Goal: Find contact information

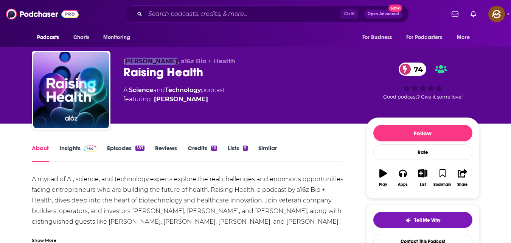
drag, startPoint x: 126, startPoint y: 59, endPoint x: 173, endPoint y: 61, distance: 46.6
click at [173, 61] on span "[PERSON_NAME], a16z Bio + Health" at bounding box center [179, 61] width 112 height 7
drag, startPoint x: 123, startPoint y: 61, endPoint x: 192, endPoint y: 61, distance: 68.5
click at [192, 61] on p "[PERSON_NAME], a16z Bio + Health" at bounding box center [238, 61] width 231 height 7
copy span "[PERSON_NAME]"
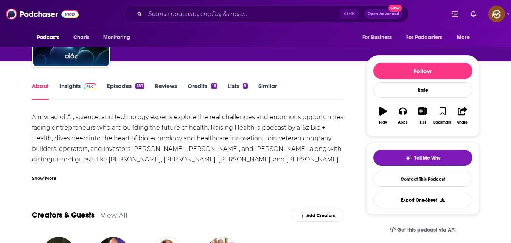
scroll to position [62, 0]
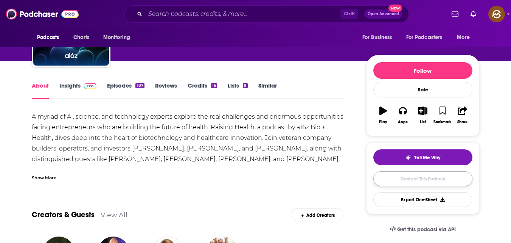
click at [421, 177] on link "Contact This Podcast" at bounding box center [423, 178] width 99 height 15
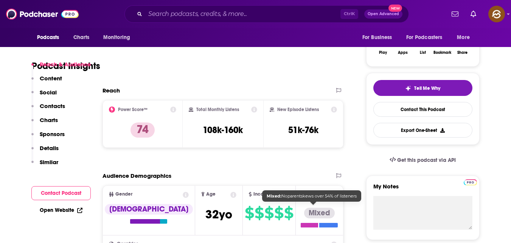
scroll to position [140, 0]
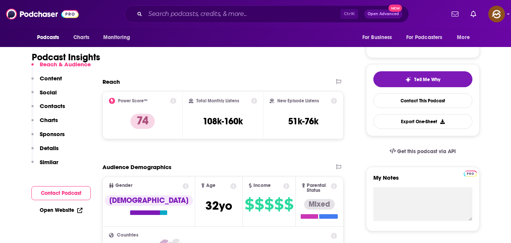
click at [55, 105] on p "Contacts" at bounding box center [52, 105] width 25 height 7
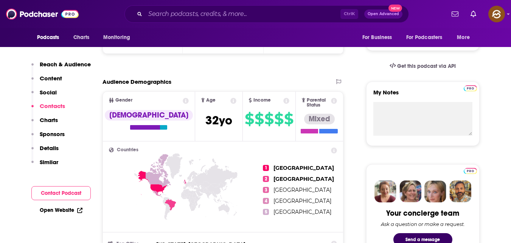
scroll to position [683, 0]
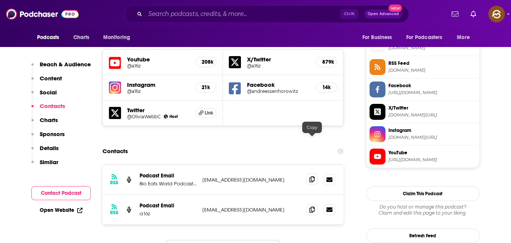
click at [315, 176] on icon at bounding box center [312, 179] width 5 height 6
